Goal: Check status: Check status

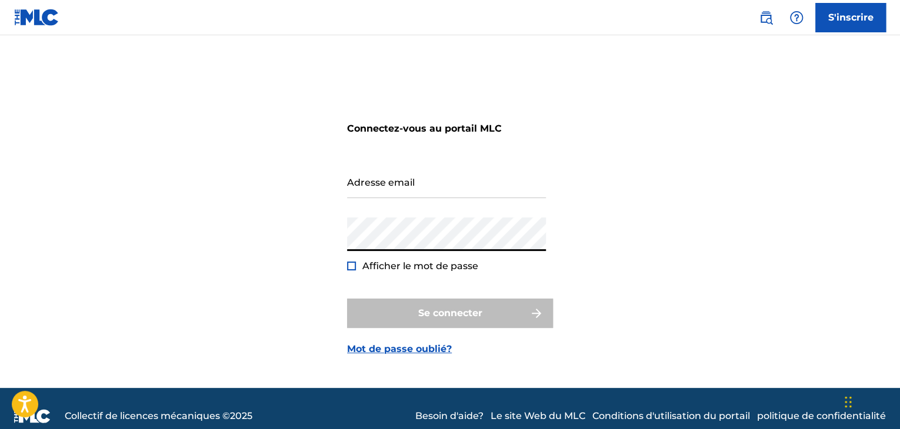
type input "[EMAIL_ADDRESS][DOMAIN_NAME]"
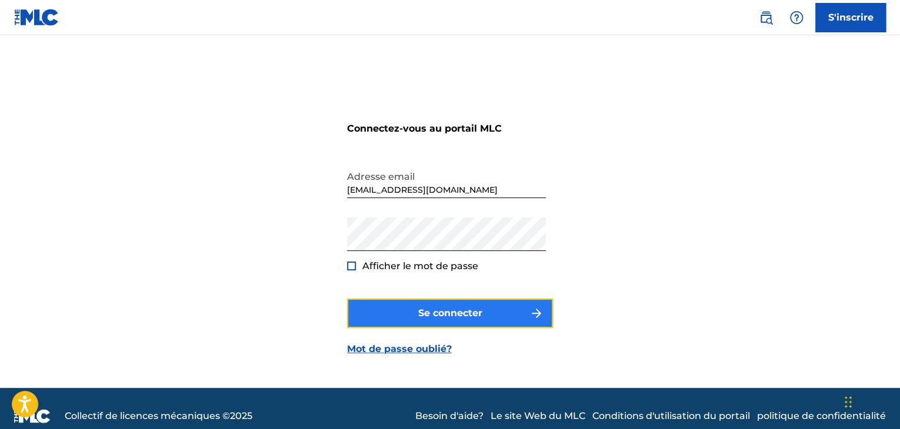
click at [400, 322] on button "Se connecter" at bounding box center [450, 313] width 206 height 29
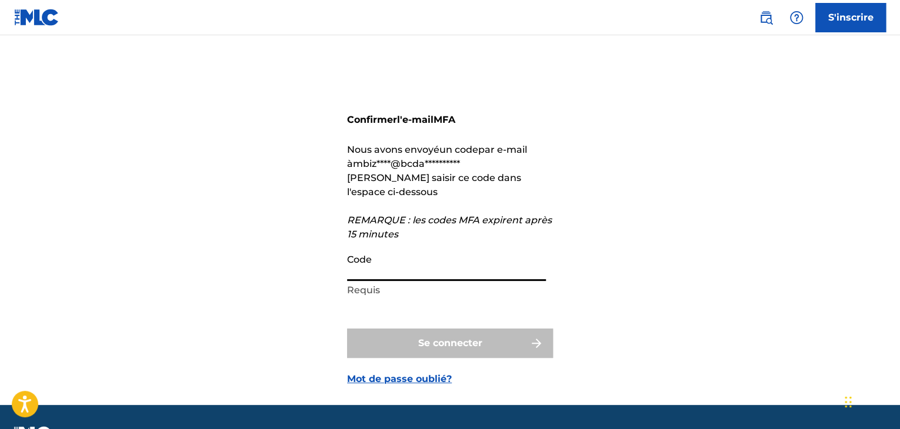
click at [390, 271] on input "Code" at bounding box center [446, 265] width 199 height 34
paste input "321320"
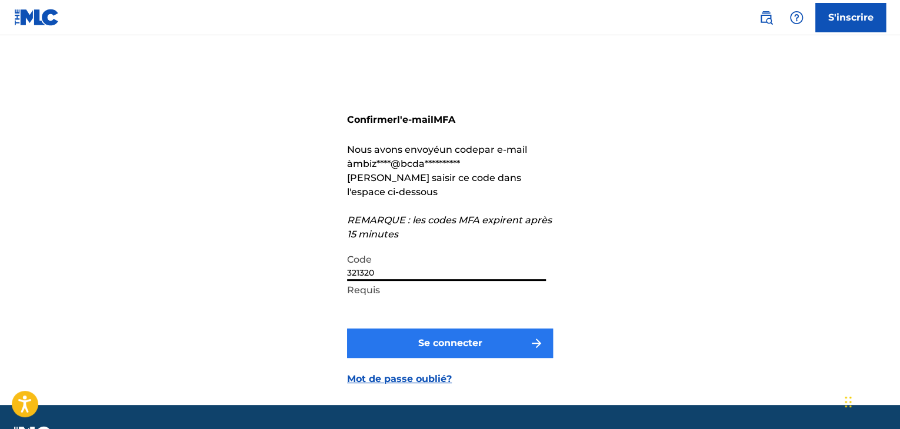
type input "321320"
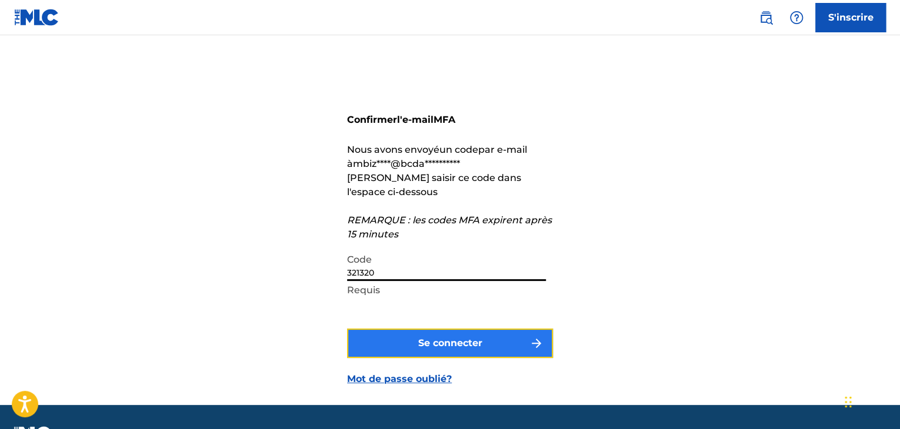
click at [440, 356] on button "Se connecter" at bounding box center [450, 343] width 206 height 29
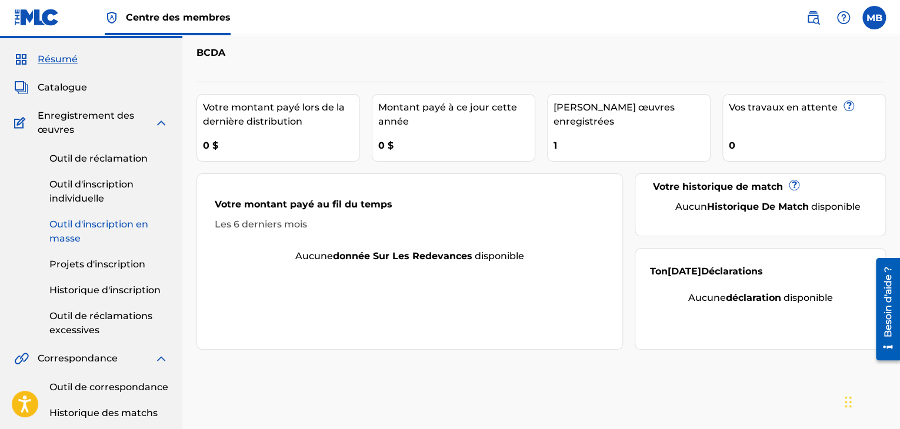
scroll to position [40, 0]
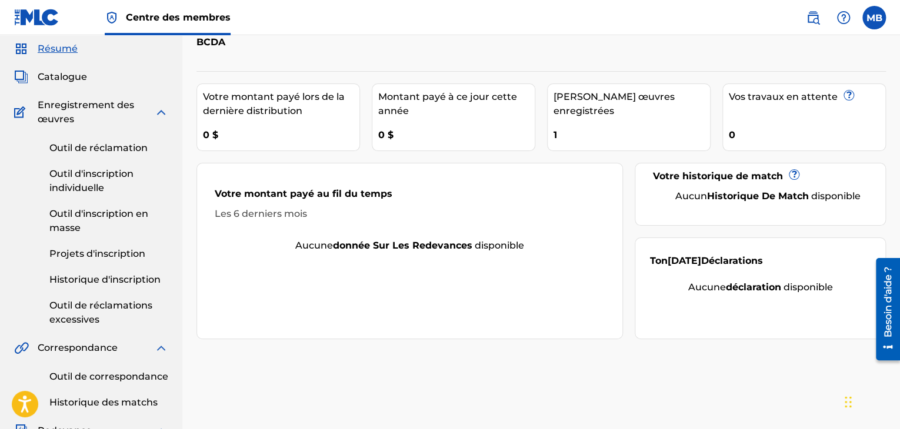
click at [75, 287] on div "Outil de réclamation Outil d'inscription individuelle Outil d'inscription en ma…" at bounding box center [91, 226] width 154 height 200
click at [78, 282] on font "Historique d'inscription" at bounding box center [104, 279] width 111 height 11
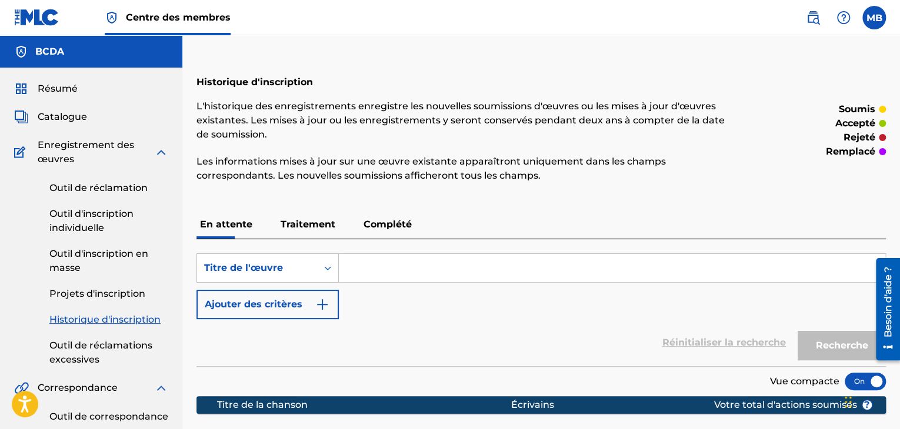
click at [311, 220] on font "Traitement" at bounding box center [307, 224] width 55 height 11
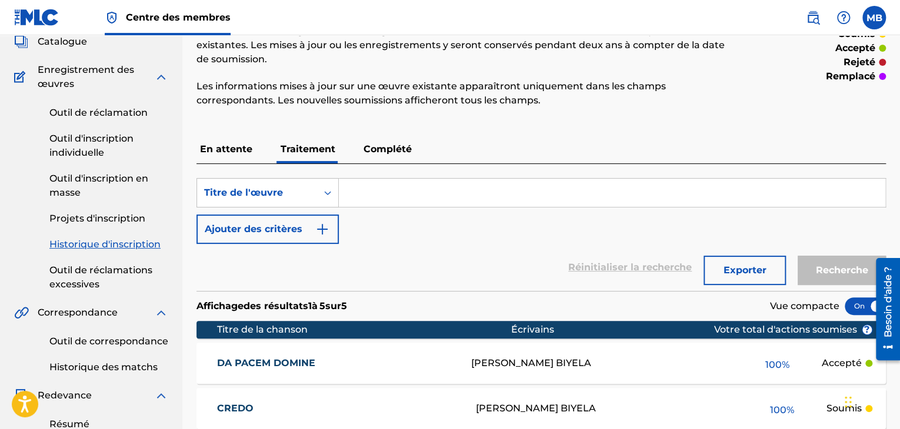
scroll to position [59, 0]
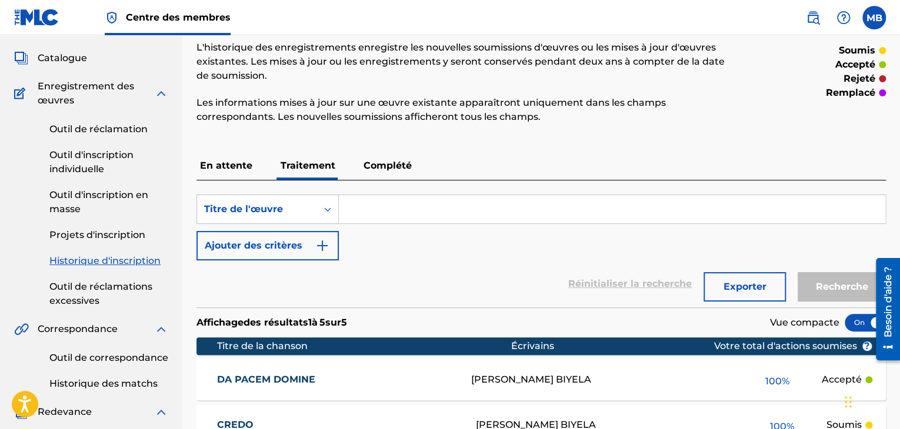
click at [397, 161] on font "Complété" at bounding box center [387, 165] width 48 height 11
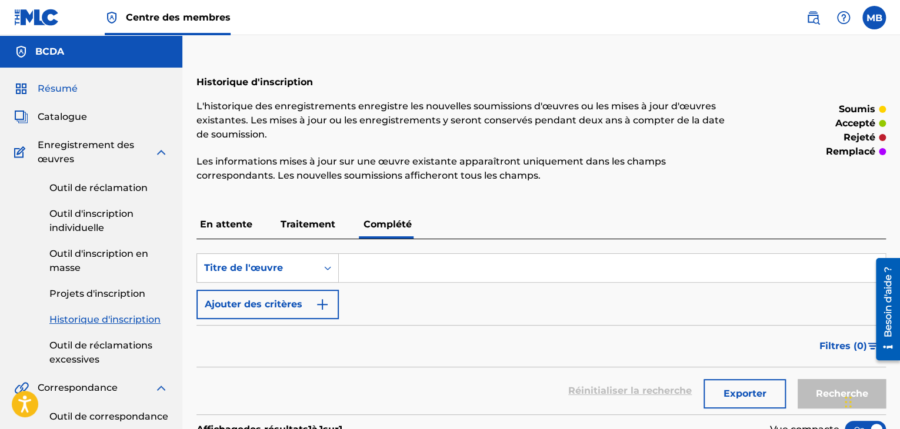
click at [65, 88] on font "Résumé" at bounding box center [58, 88] width 40 height 11
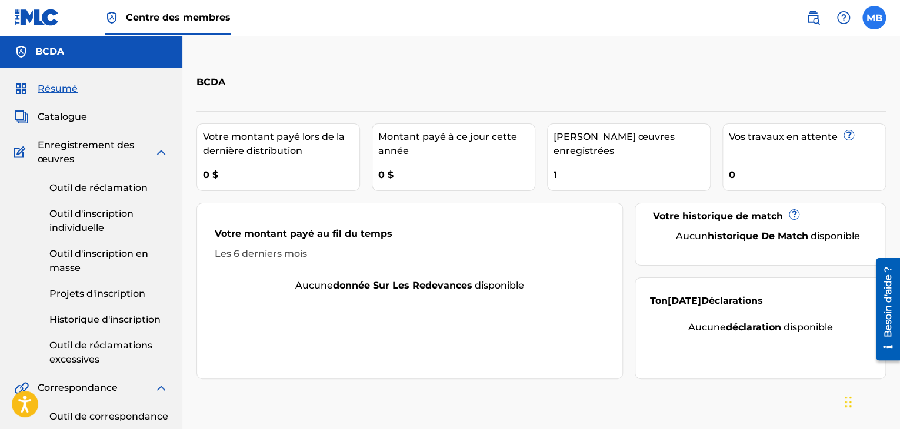
click at [871, 22] on label at bounding box center [874, 18] width 24 height 24
click at [874, 18] on input "MB [PERSON_NAME] [EMAIL_ADDRESS][DOMAIN_NAME] Notification Preferences Profil S…" at bounding box center [874, 18] width 0 height 0
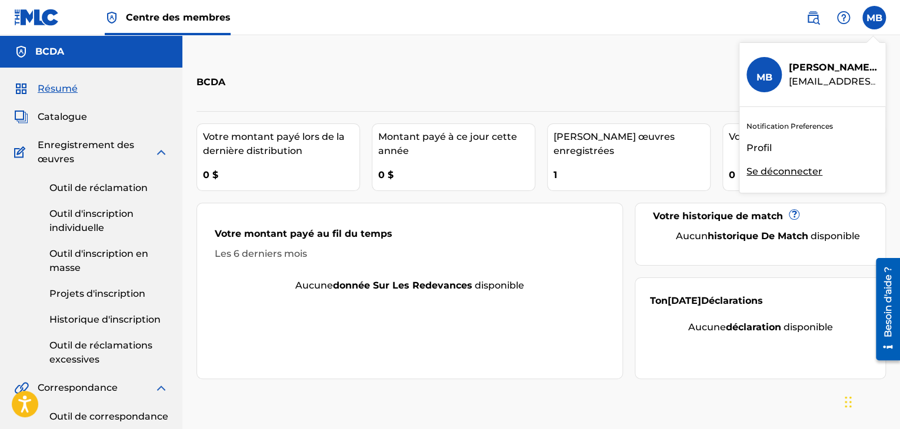
click at [787, 175] on font "Se déconnecter" at bounding box center [784, 171] width 76 height 11
click at [874, 18] on input "MB [PERSON_NAME] [EMAIL_ADDRESS][DOMAIN_NAME] Notification Preferences Profil S…" at bounding box center [874, 18] width 0 height 0
